Goal: Task Accomplishment & Management: Manage account settings

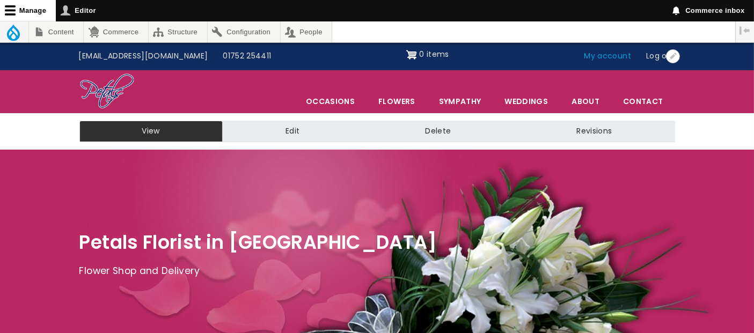
click at [616, 60] on link "My account" at bounding box center [608, 56] width 62 height 20
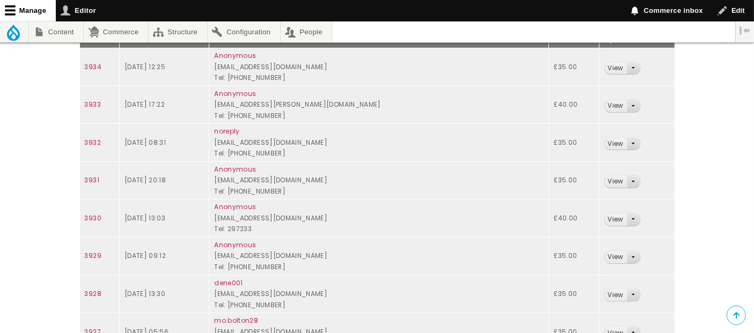
scroll to position [179, 0]
